Goal: Find specific page/section: Find specific page/section

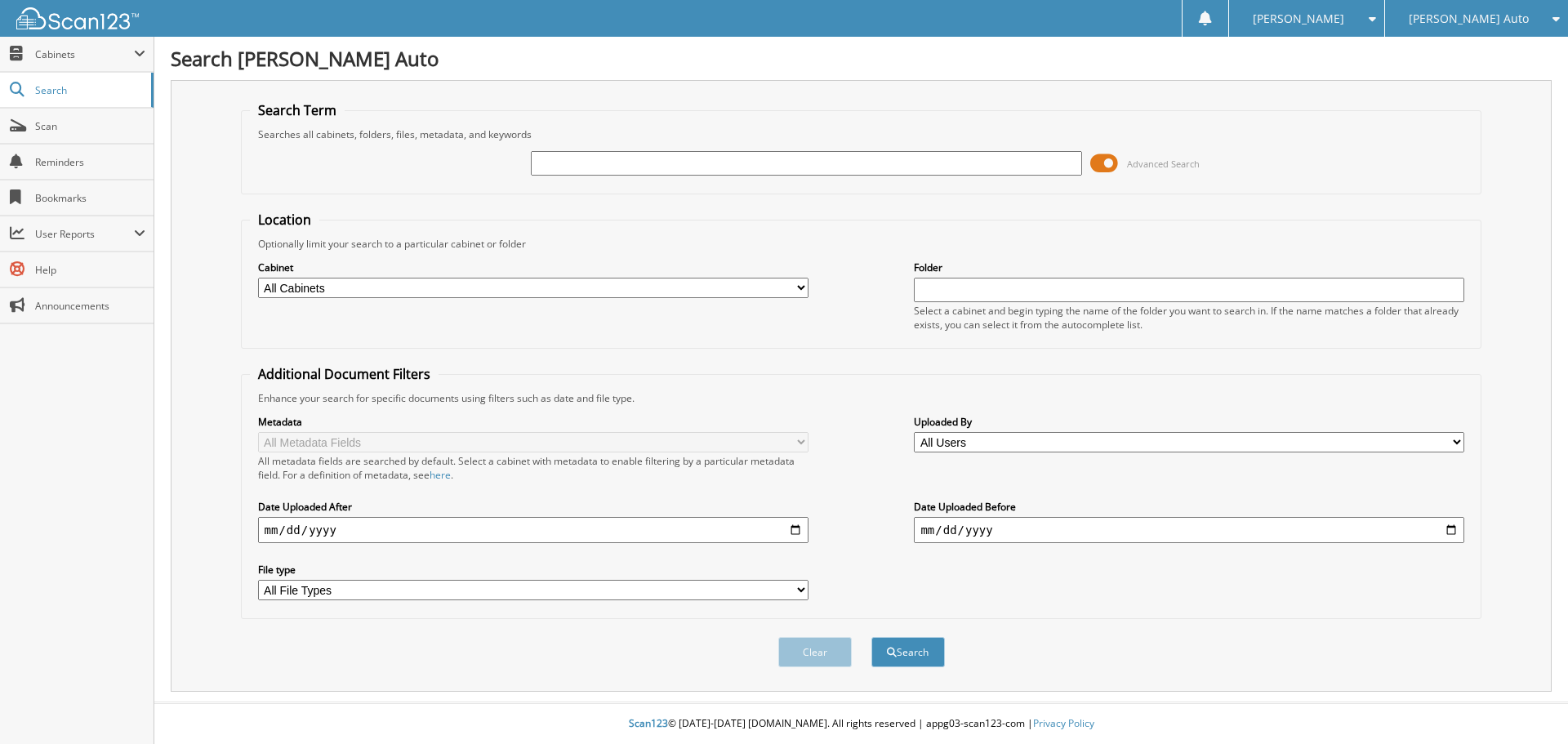
click at [583, 170] on input "text" at bounding box center [806, 163] width 550 height 24
type input "2"
type input "118475"
click at [871, 637] on button "Search" at bounding box center [908, 652] width 73 height 30
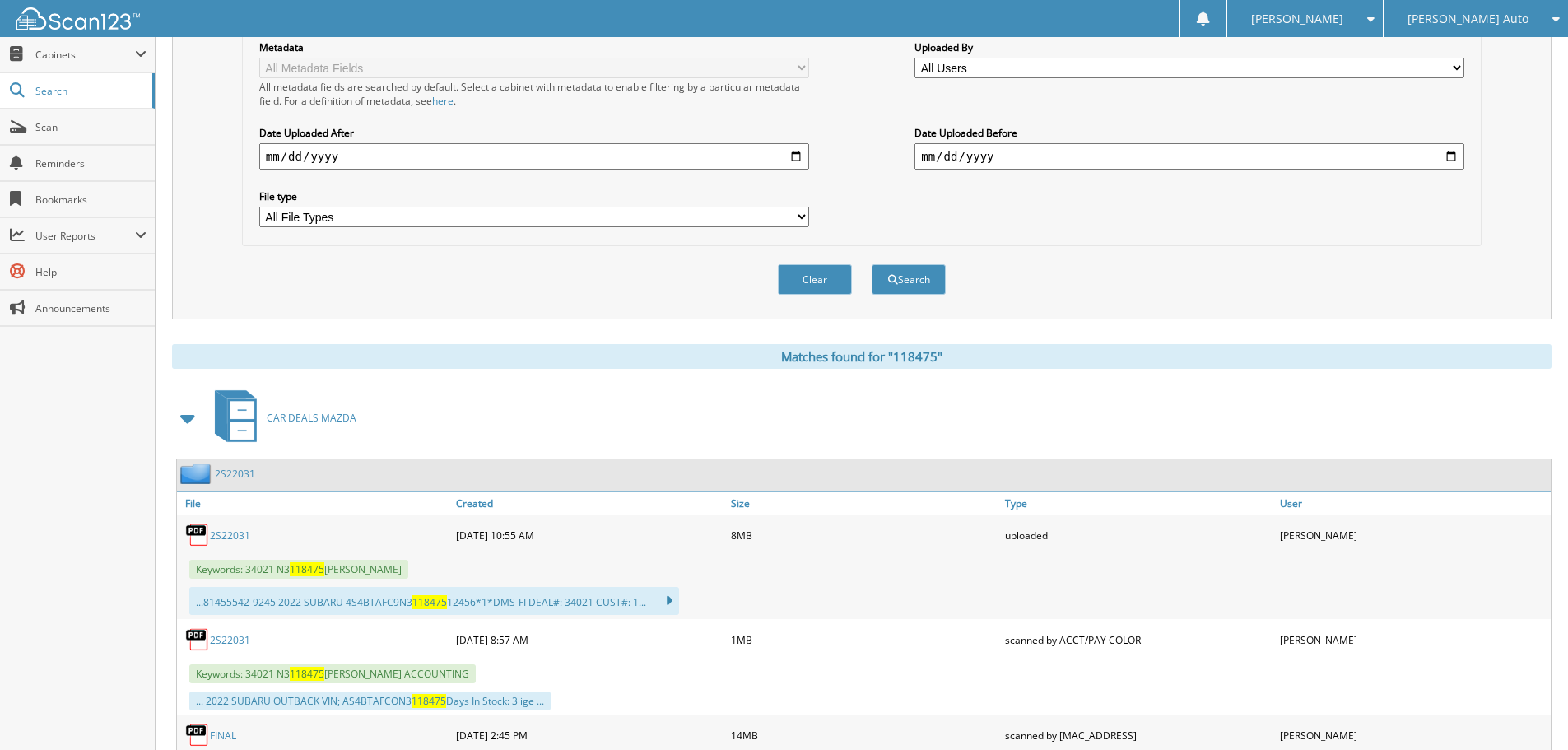
scroll to position [659, 0]
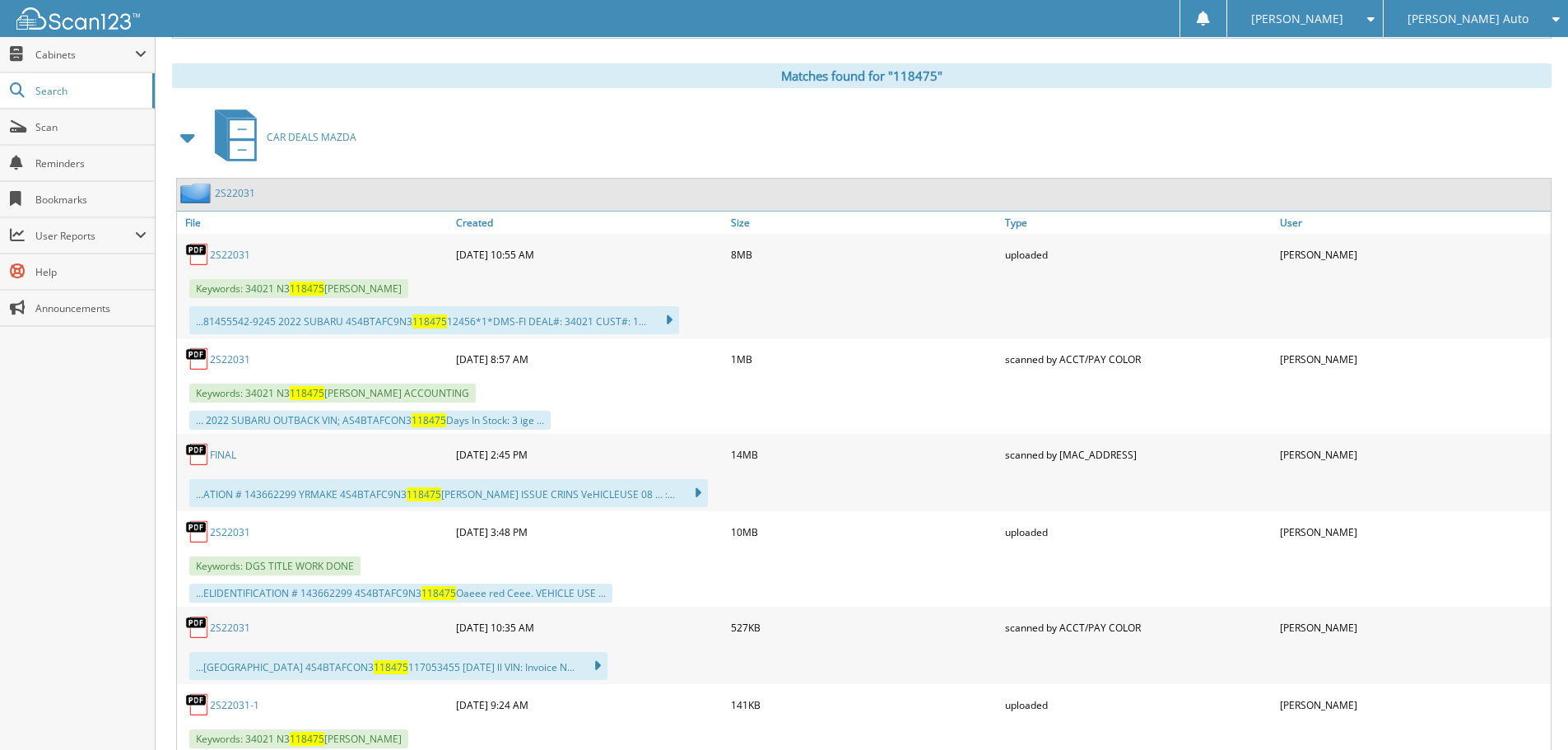
click at [246, 357] on link "2S22031" at bounding box center [230, 359] width 40 height 14
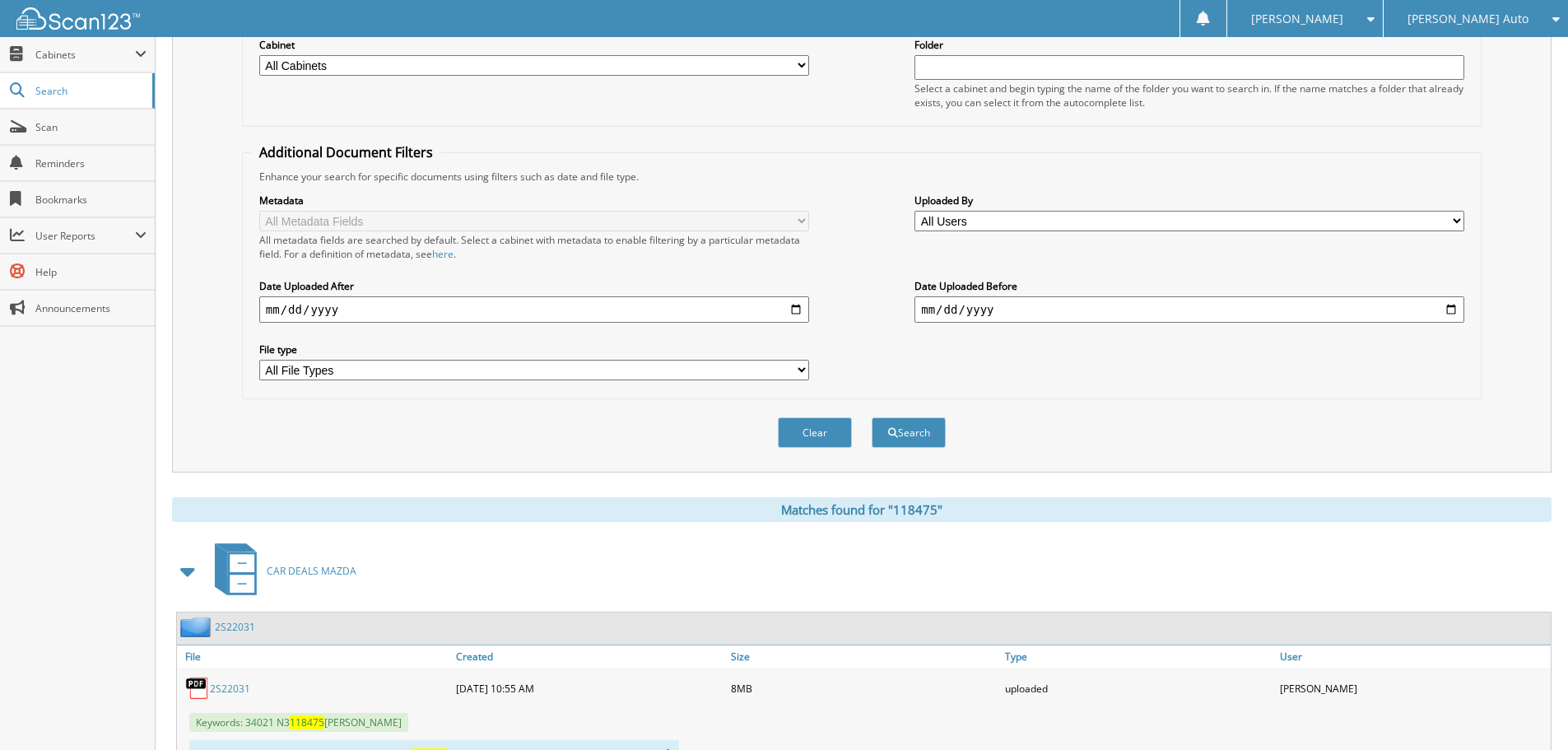
scroll to position [82, 0]
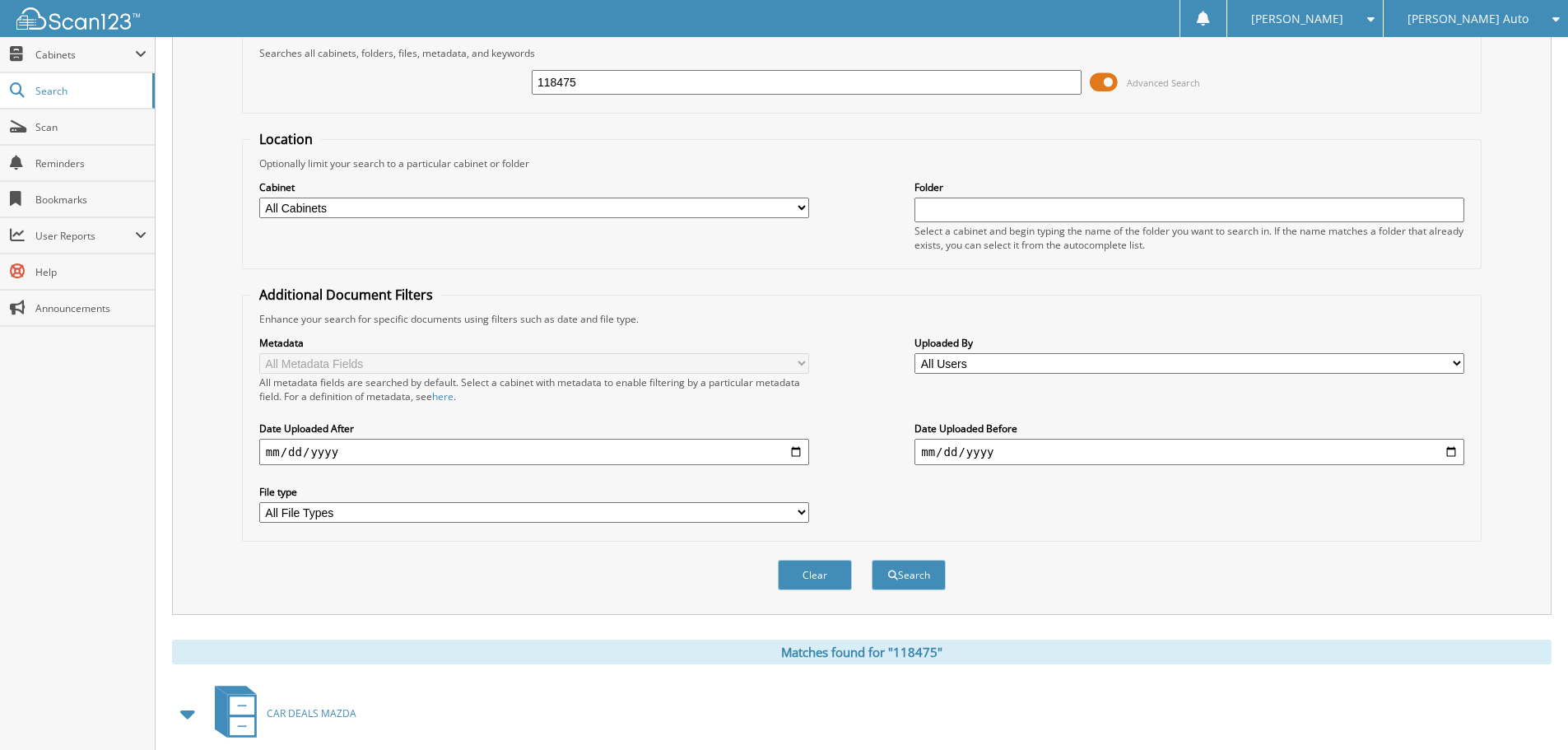
click at [621, 70] on div "118475" at bounding box center [807, 82] width 550 height 28
click at [624, 71] on input "118475" at bounding box center [807, 81] width 550 height 24
click at [632, 90] on input "118475" at bounding box center [807, 81] width 550 height 24
type input "1"
type input "209859"
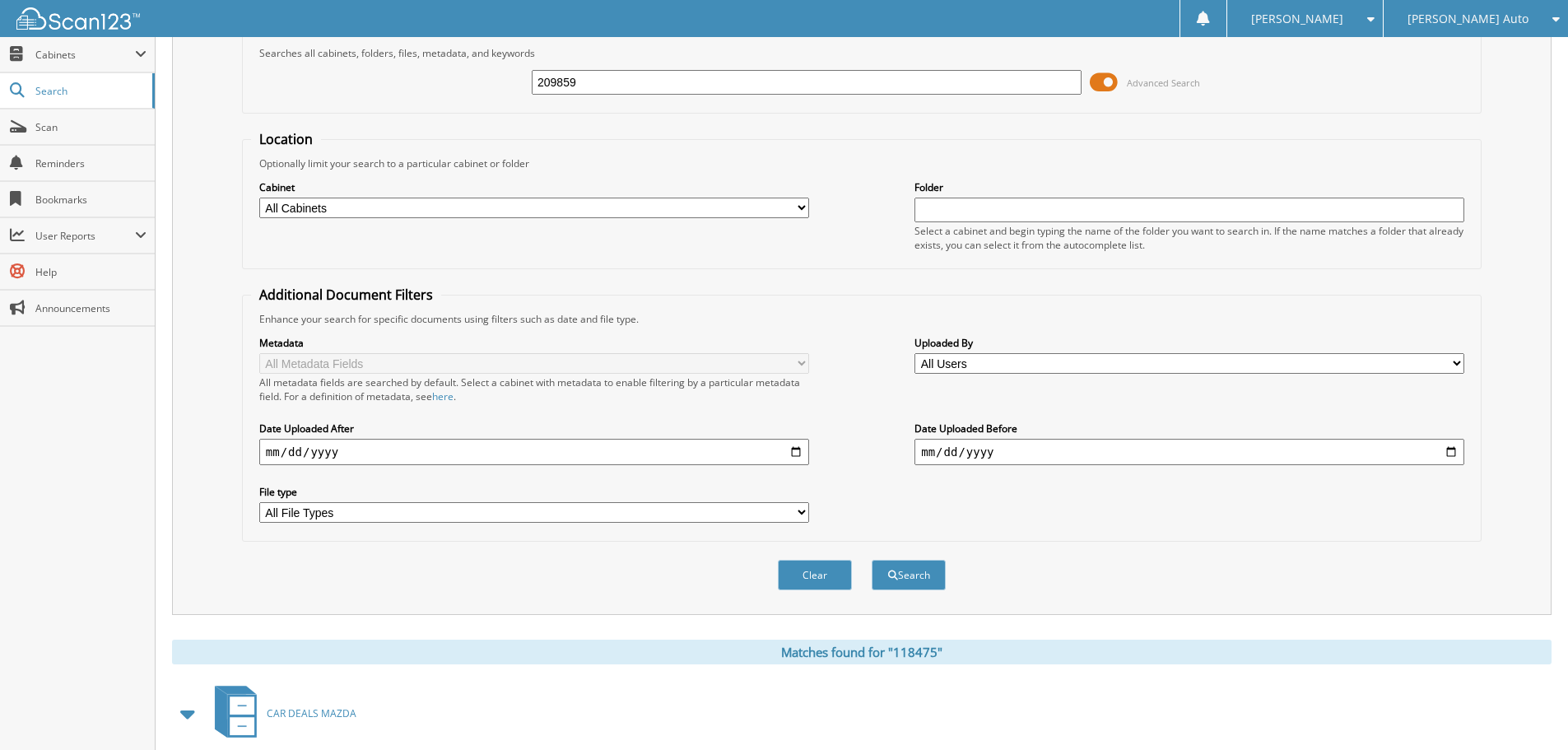
click at [872, 560] on button "Search" at bounding box center [908, 575] width 74 height 30
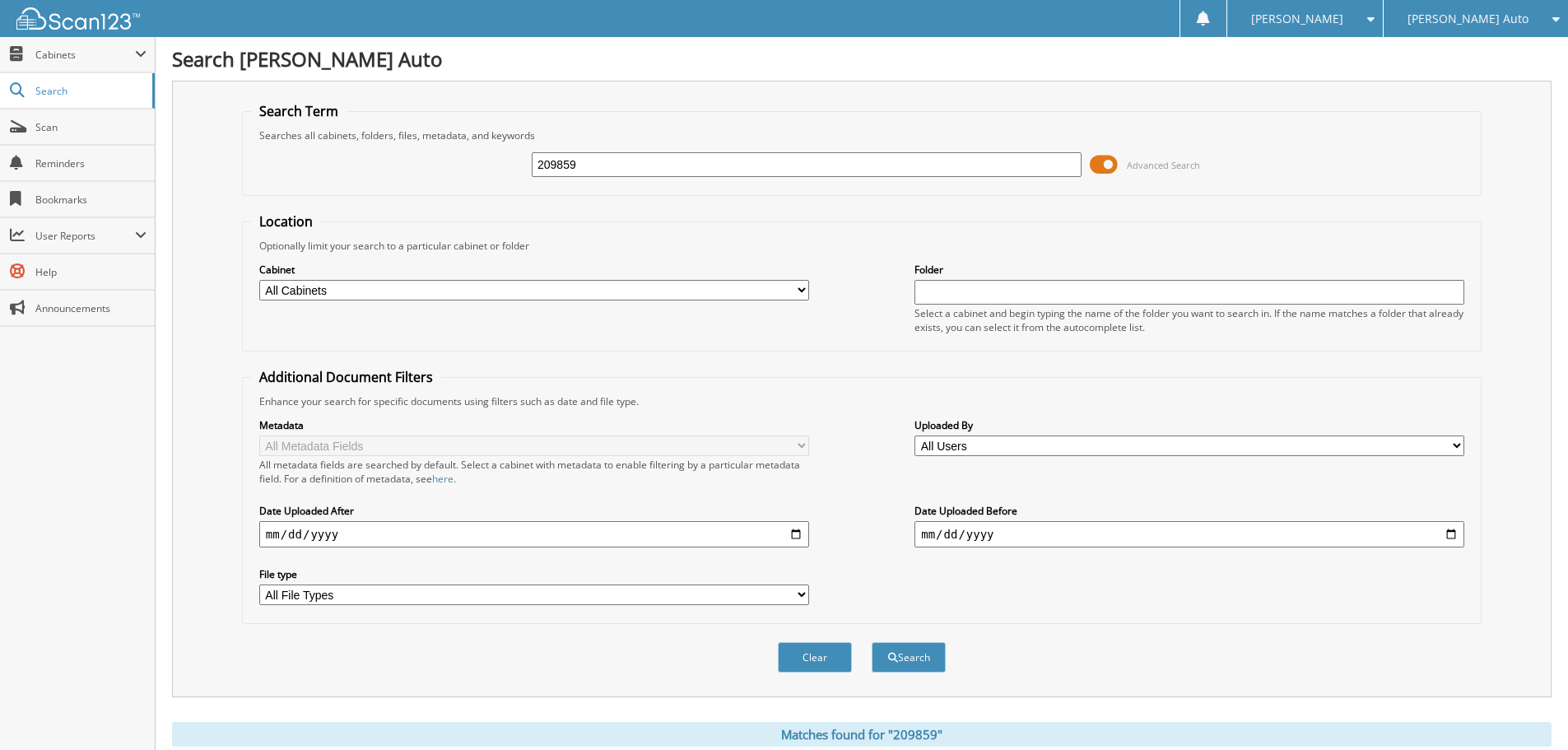
click at [1110, 163] on span at bounding box center [1104, 164] width 28 height 24
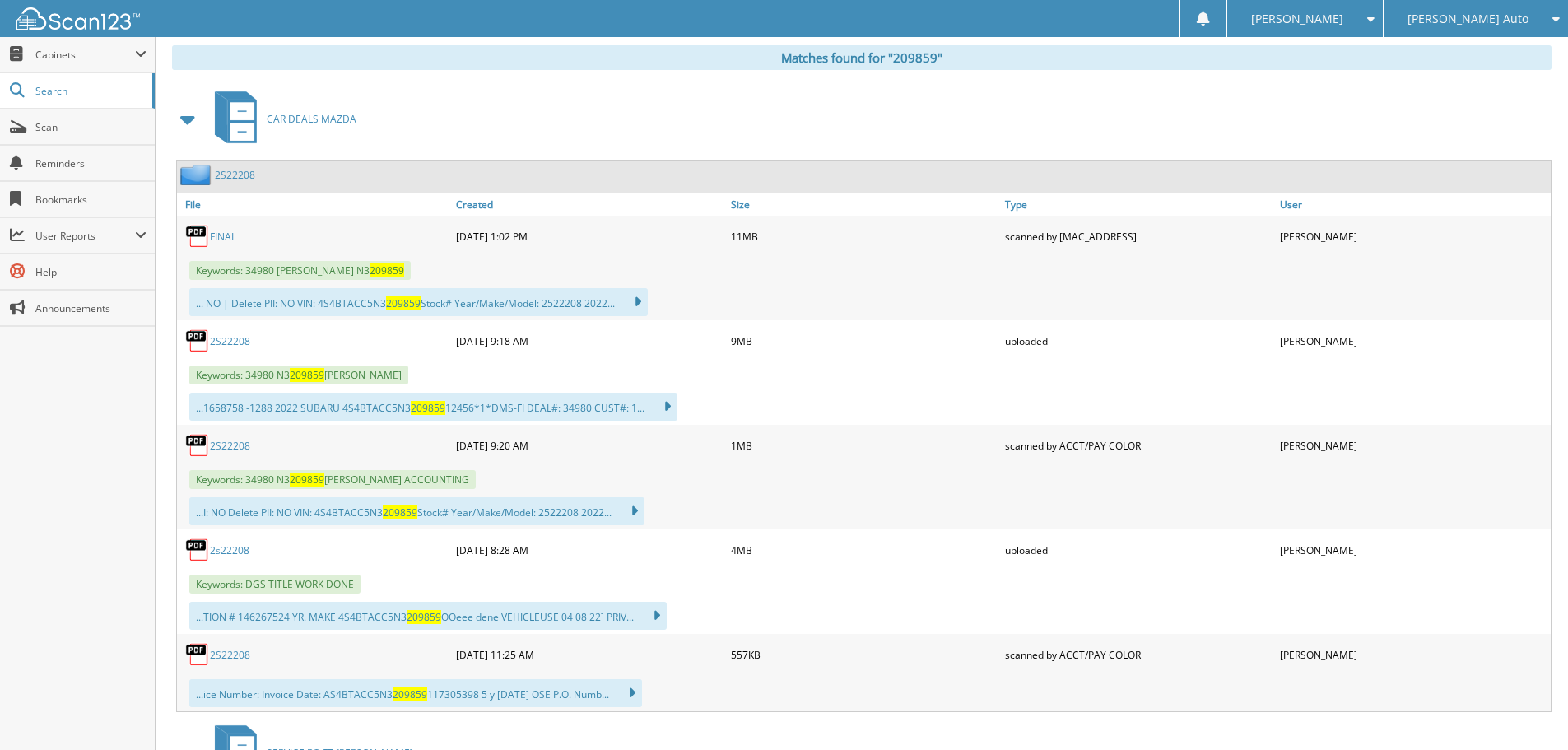
scroll to position [247, 0]
click at [229, 447] on link "2S22208" at bounding box center [230, 447] width 40 height 14
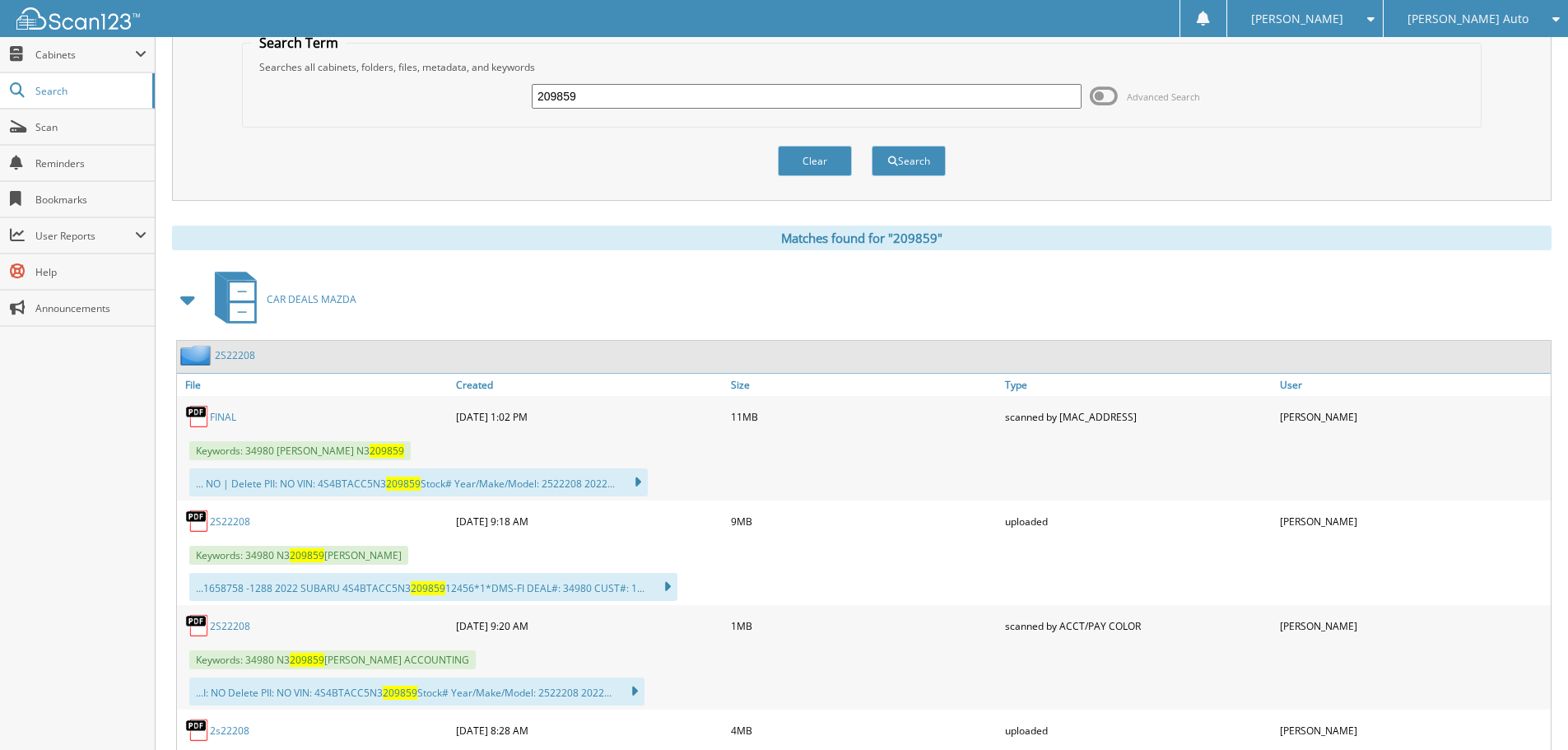
scroll to position [0, 0]
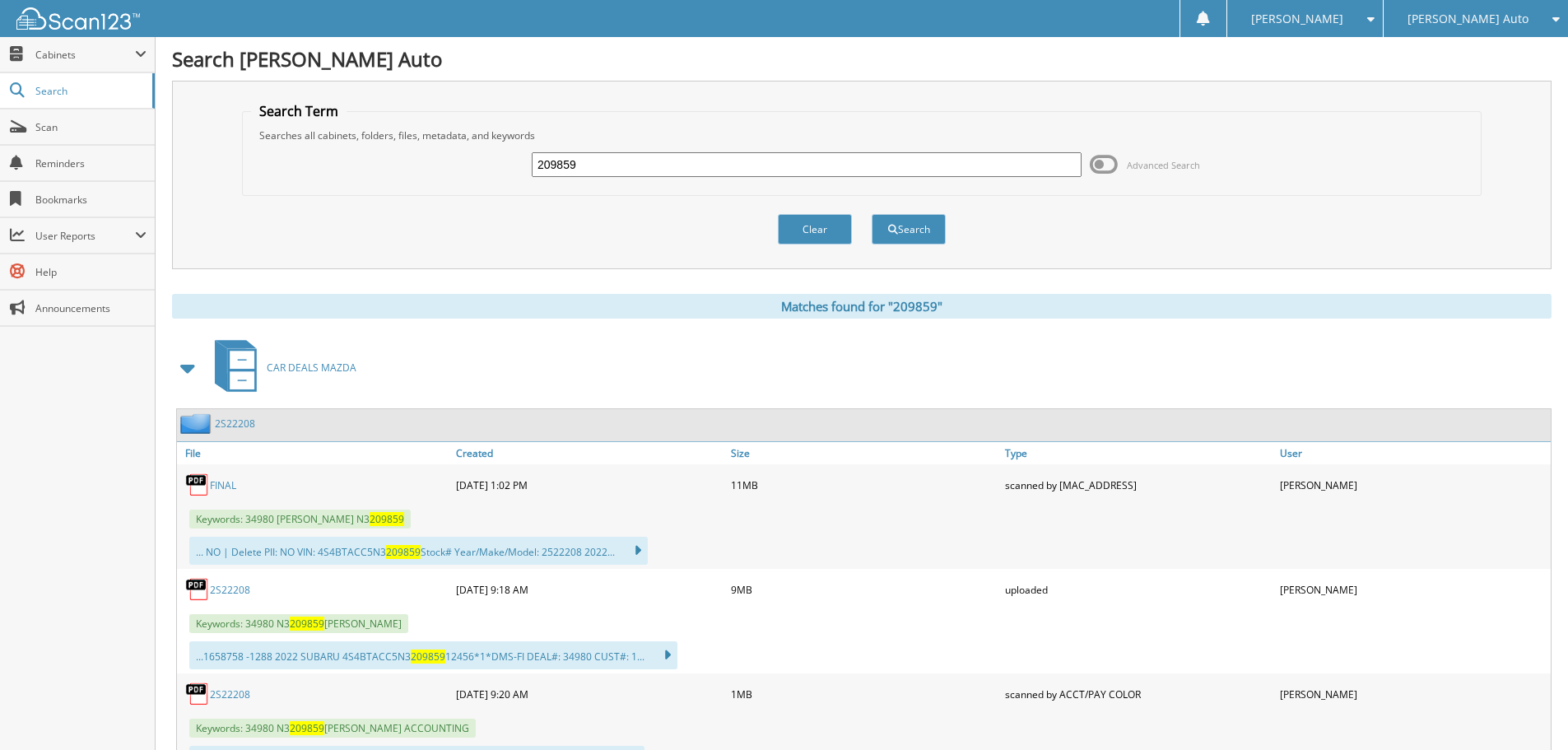
click at [634, 161] on input "209859" at bounding box center [807, 164] width 550 height 24
type input "410980"
click at [872, 214] on button "Search" at bounding box center [908, 229] width 74 height 30
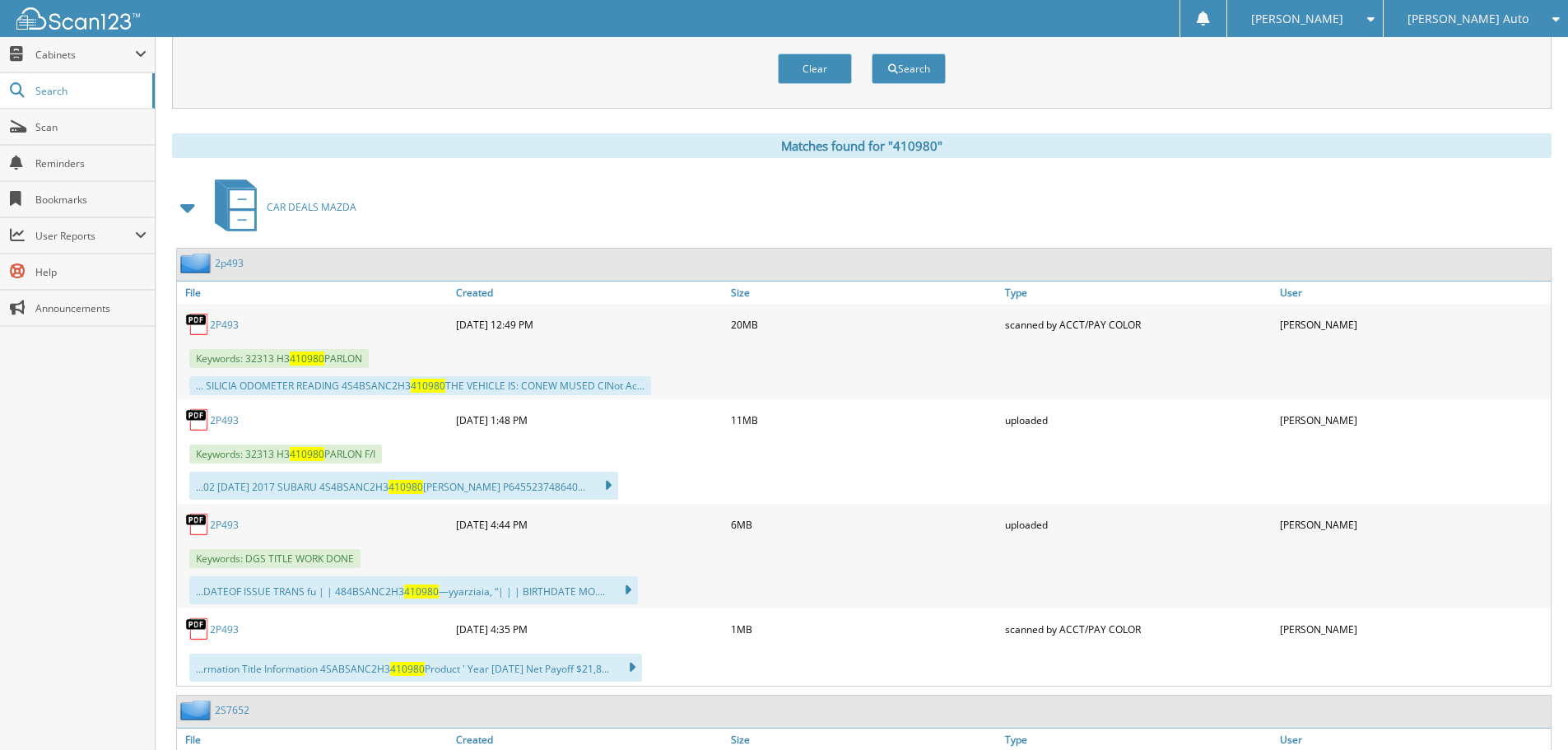
scroll to position [577, 0]
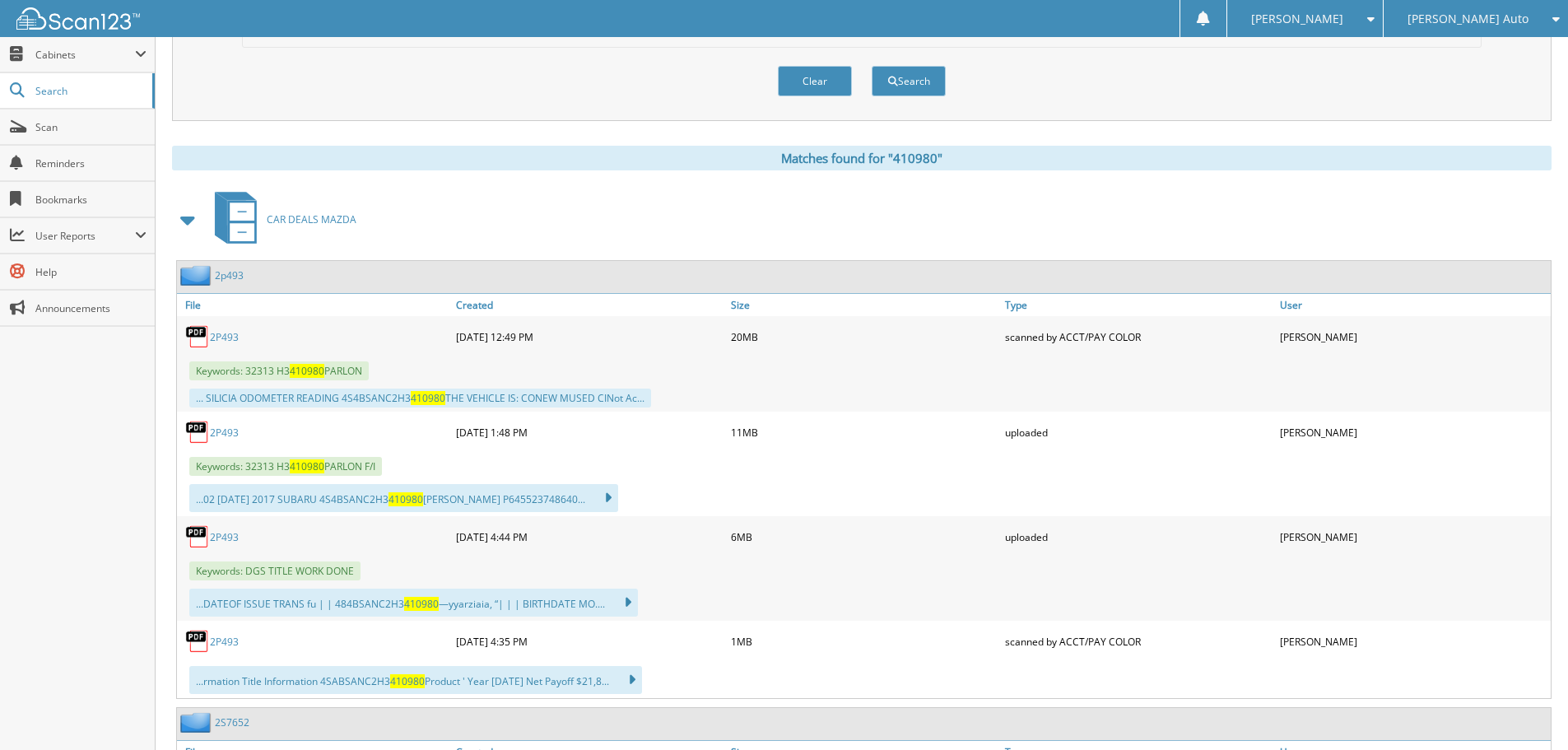
click at [220, 333] on link "2P493" at bounding box center [224, 337] width 28 height 14
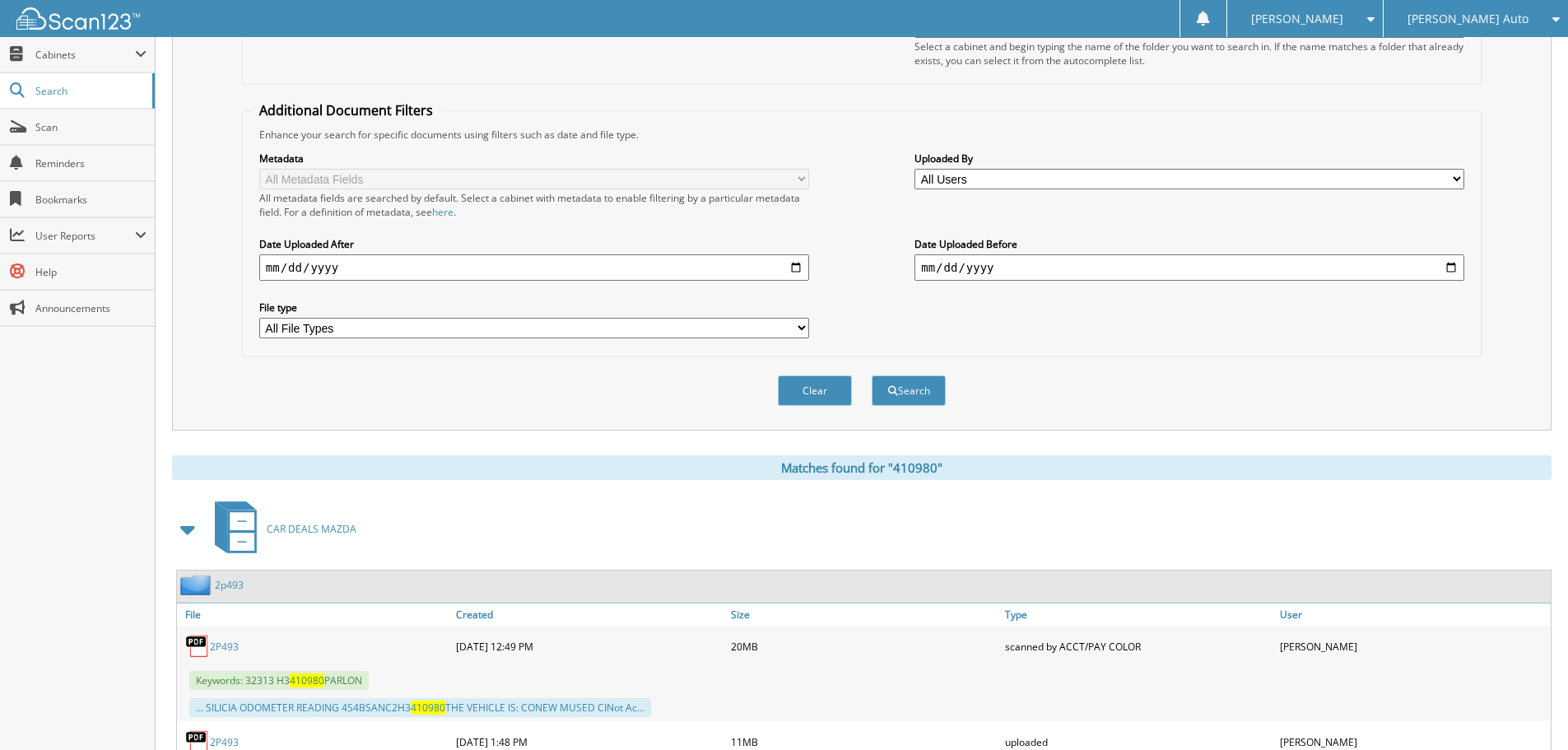
scroll to position [82, 0]
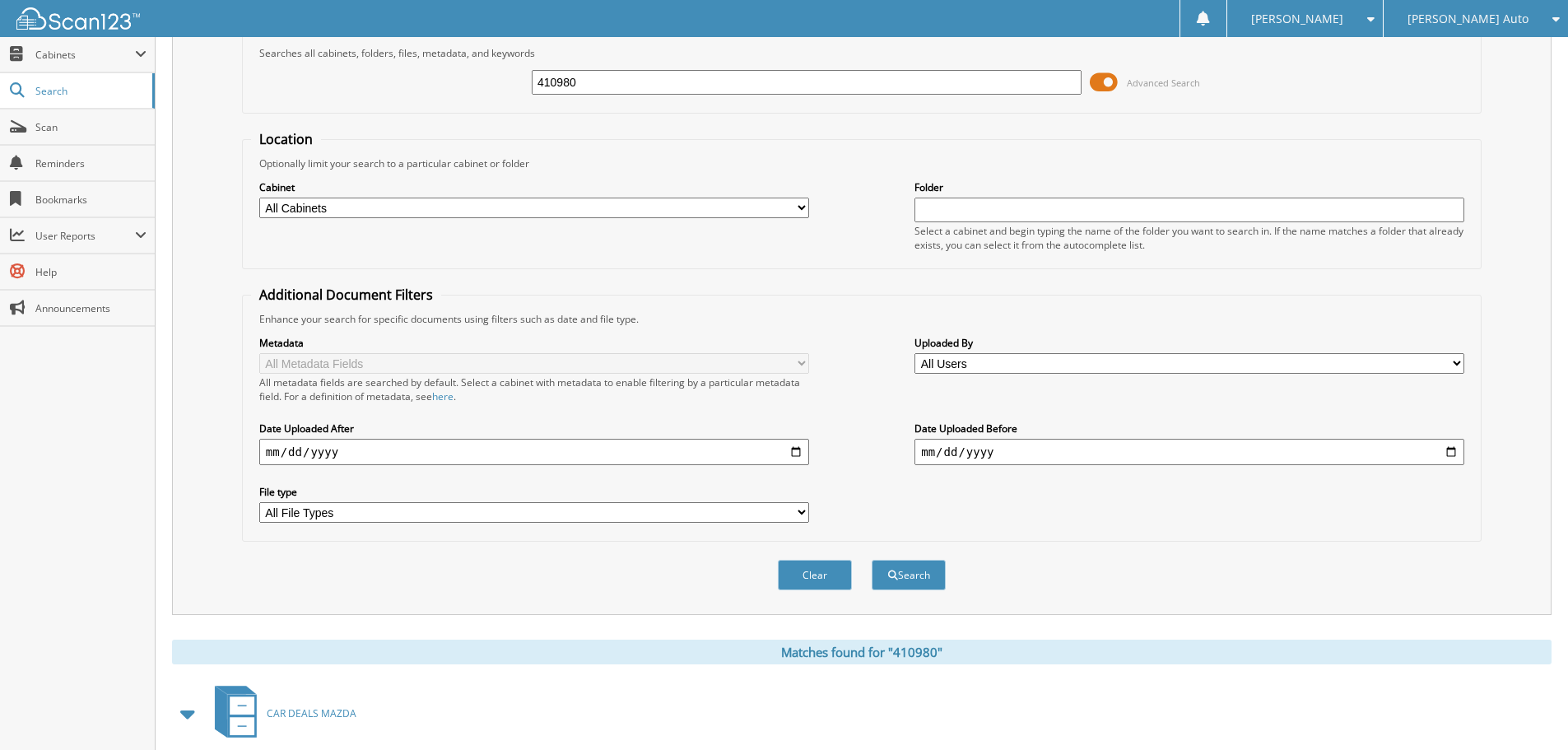
click at [712, 76] on input "410980" at bounding box center [807, 81] width 550 height 24
type input "012449"
click at [872, 560] on button "Search" at bounding box center [908, 575] width 74 height 30
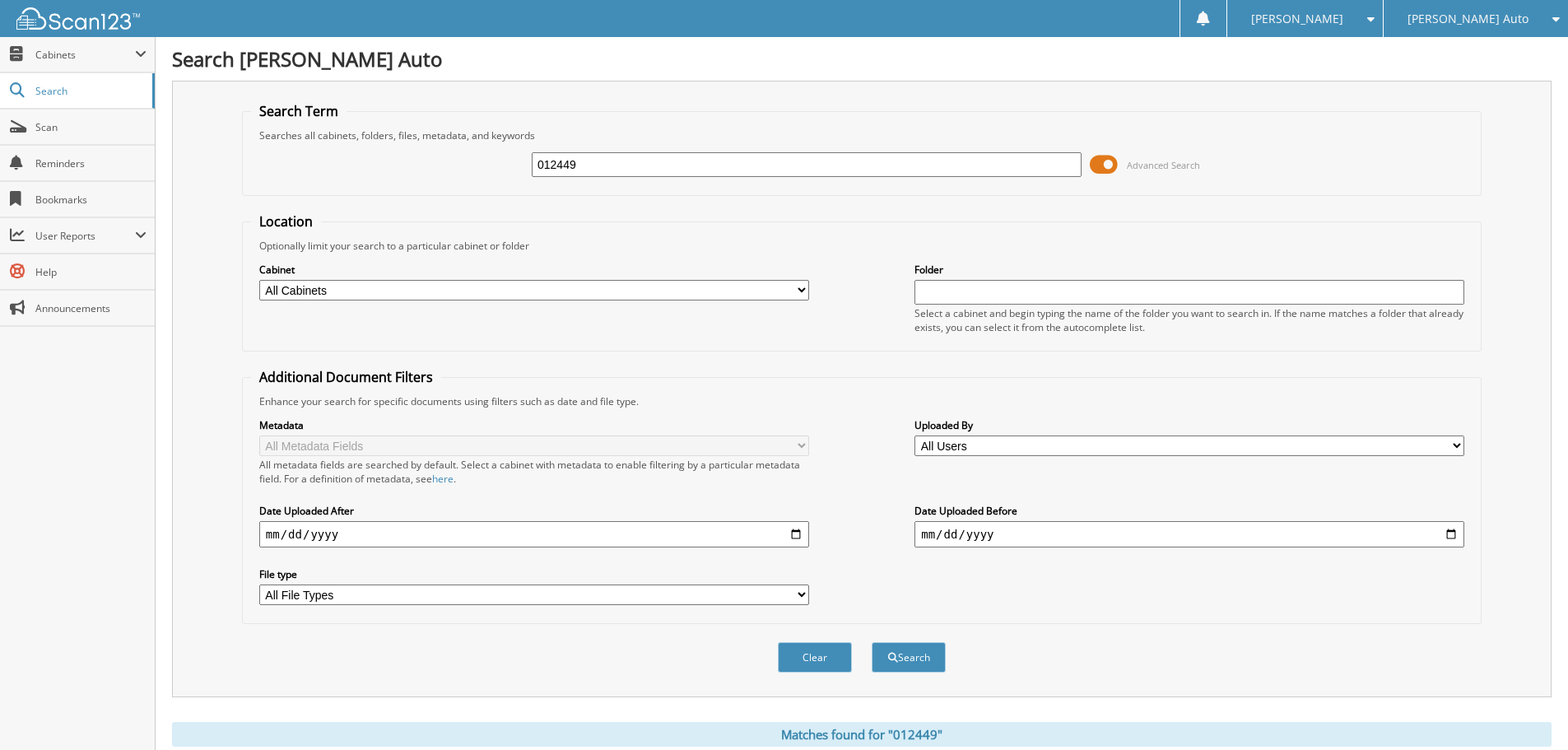
click at [1099, 163] on span at bounding box center [1104, 164] width 28 height 24
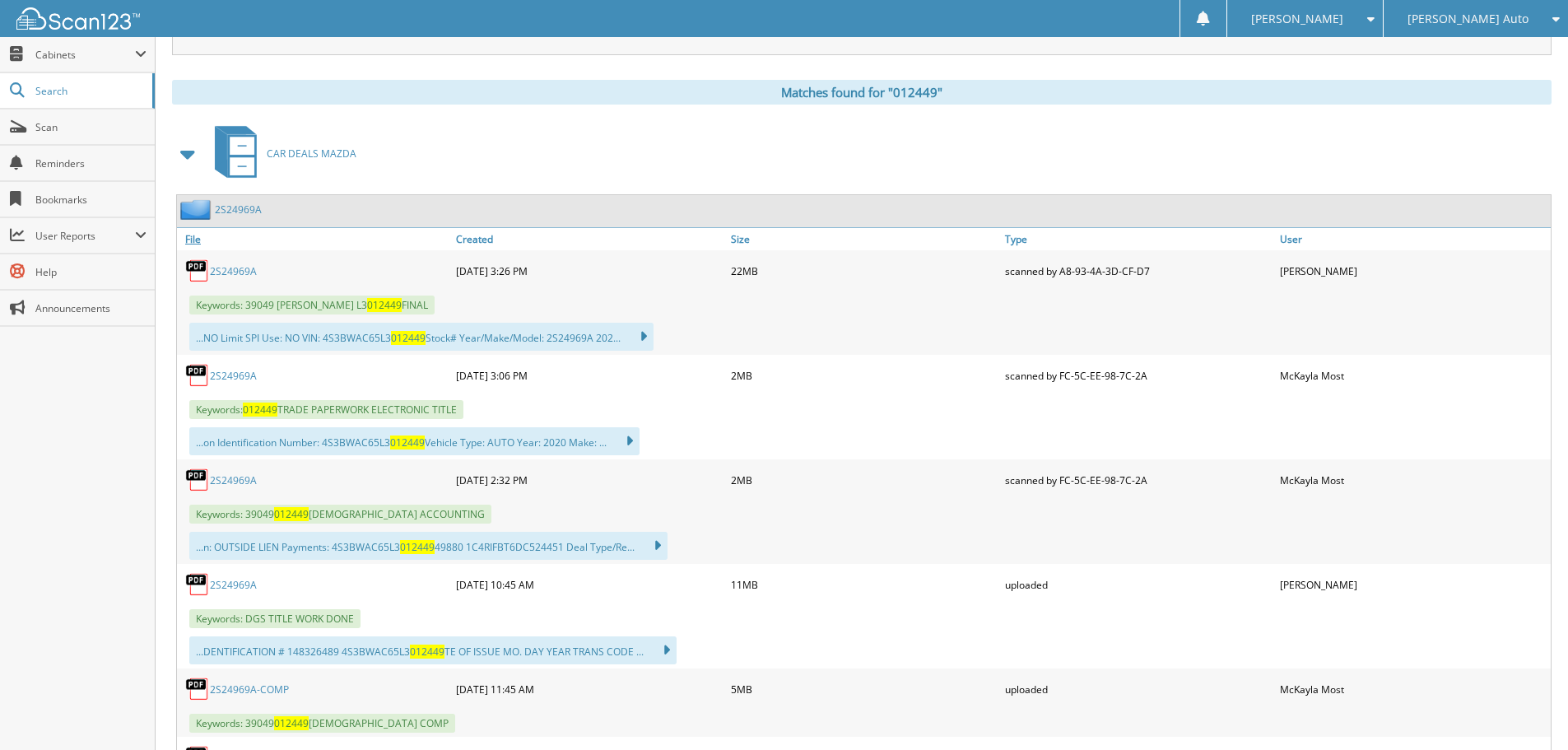
scroll to position [247, 0]
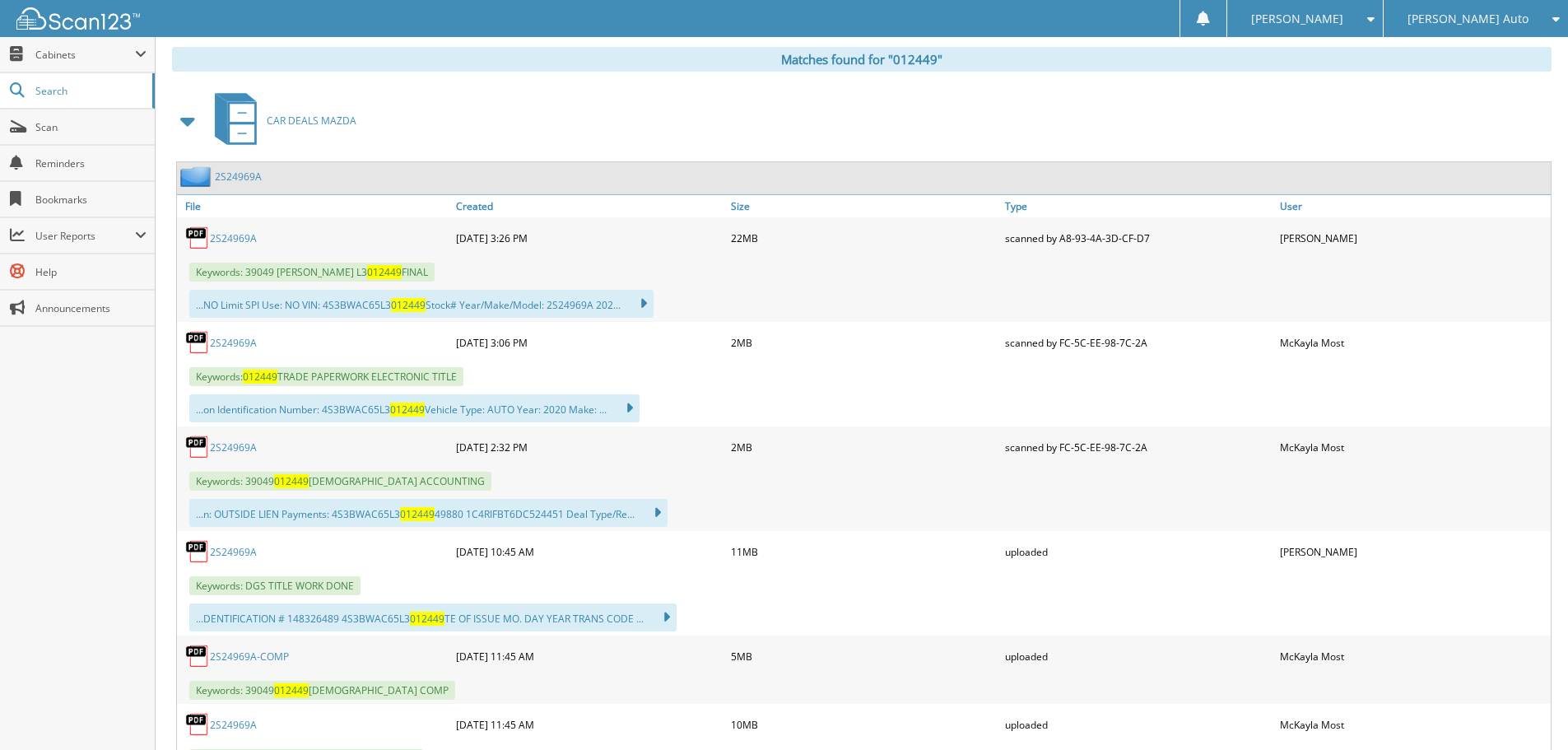
drag, startPoint x: 199, startPoint y: 118, endPoint x: 189, endPoint y: 150, distance: 33.5
click at [199, 118] on span at bounding box center [189, 121] width 23 height 29
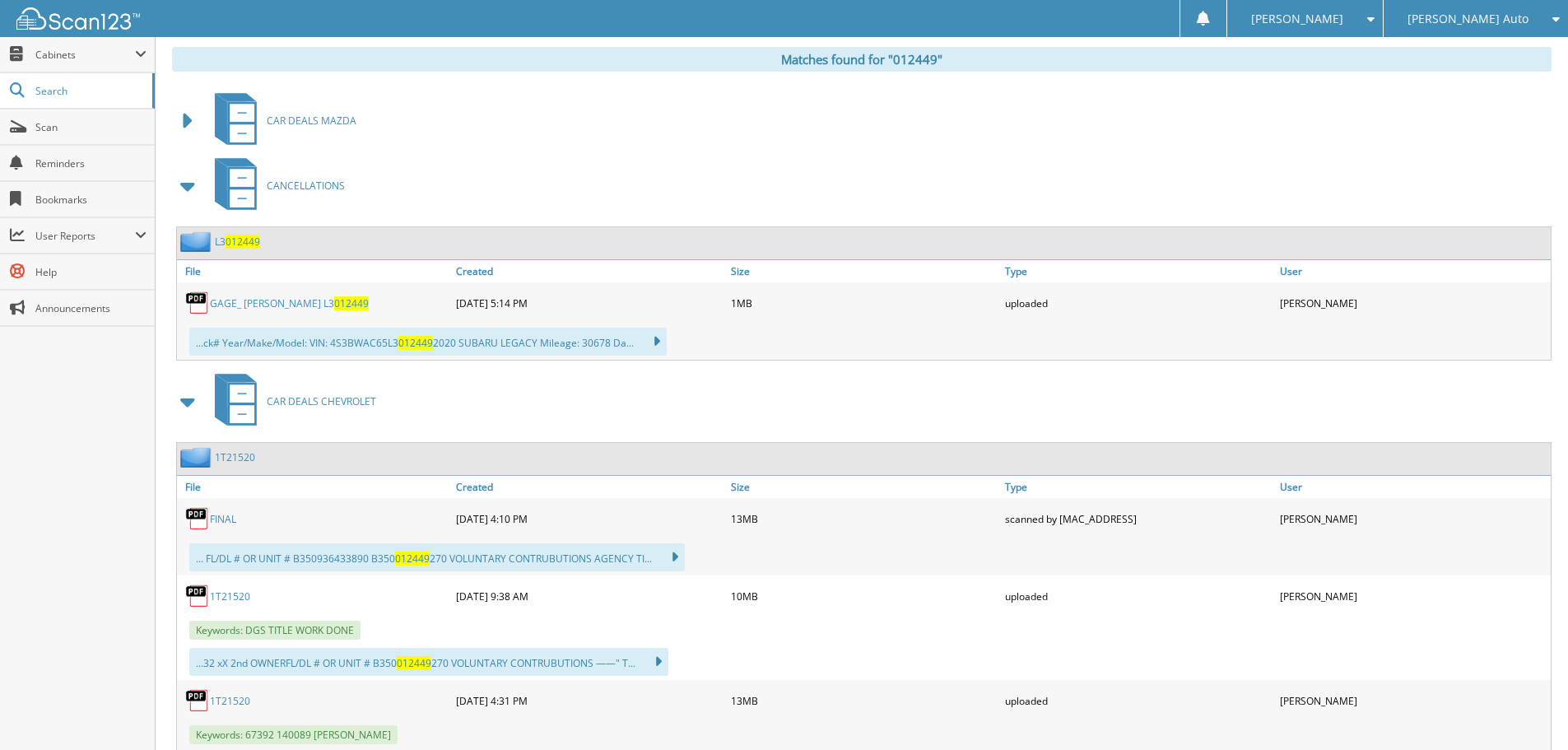
click at [334, 299] on span "012449" at bounding box center [351, 303] width 34 height 14
drag, startPoint x: 183, startPoint y: 126, endPoint x: 189, endPoint y: 137, distance: 12.5
click at [183, 126] on span at bounding box center [189, 121] width 23 height 29
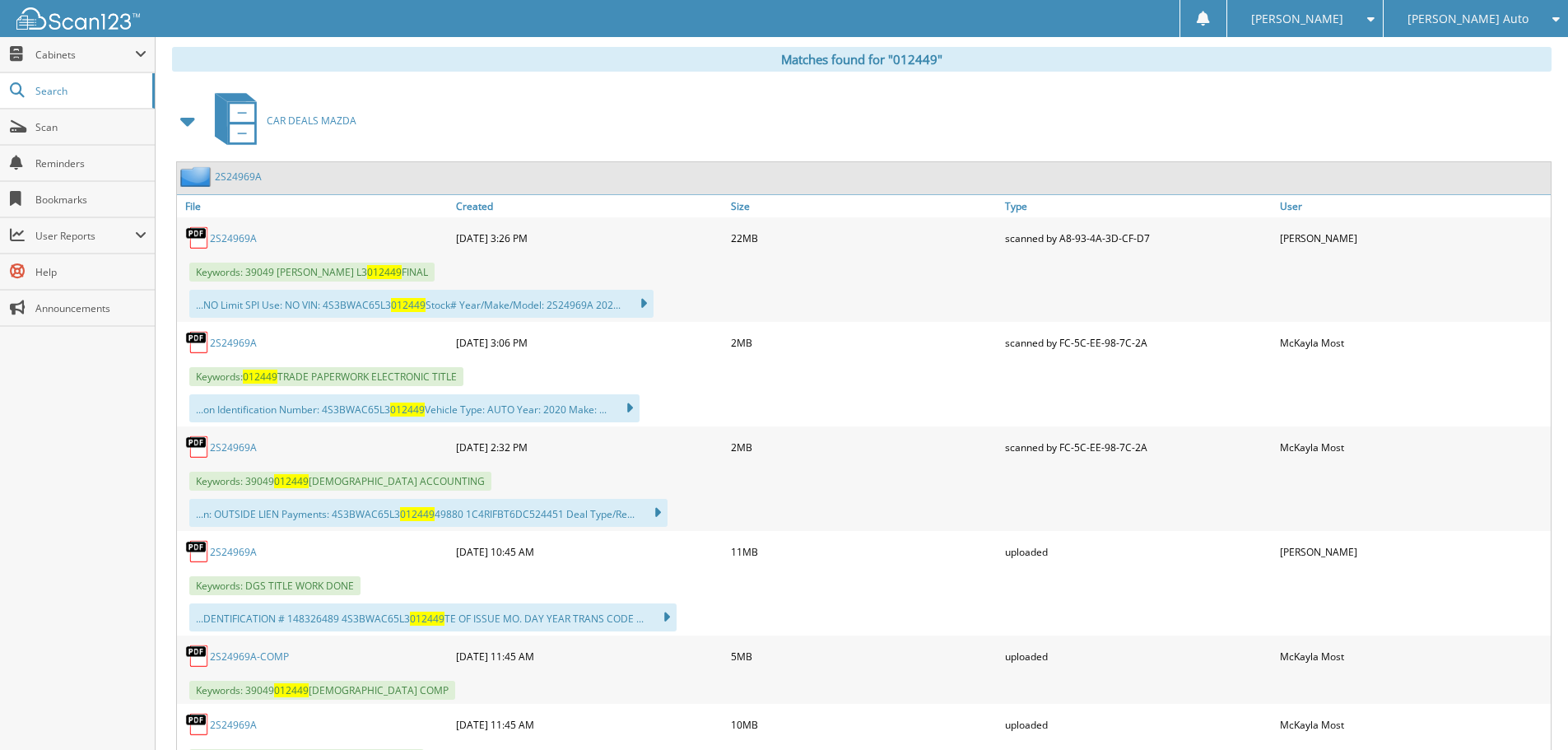
click at [254, 446] on link "2S24969A" at bounding box center [233, 447] width 47 height 14
